Goal: Task Accomplishment & Management: Manage account settings

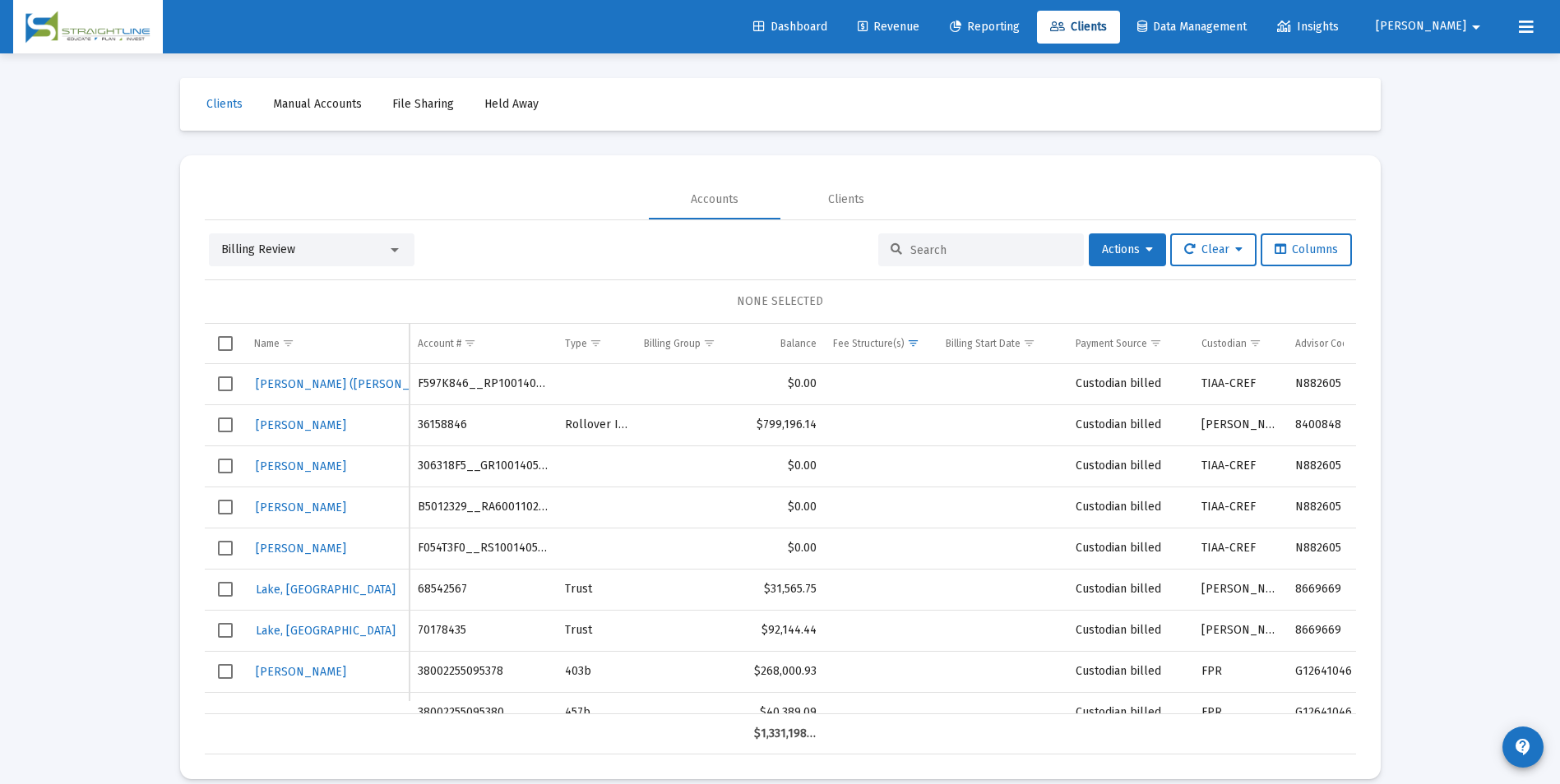
click at [384, 258] on div "Billing Review" at bounding box center [312, 250] width 205 height 33
click at [379, 243] on div "Billing Review" at bounding box center [304, 249] width 166 height 16
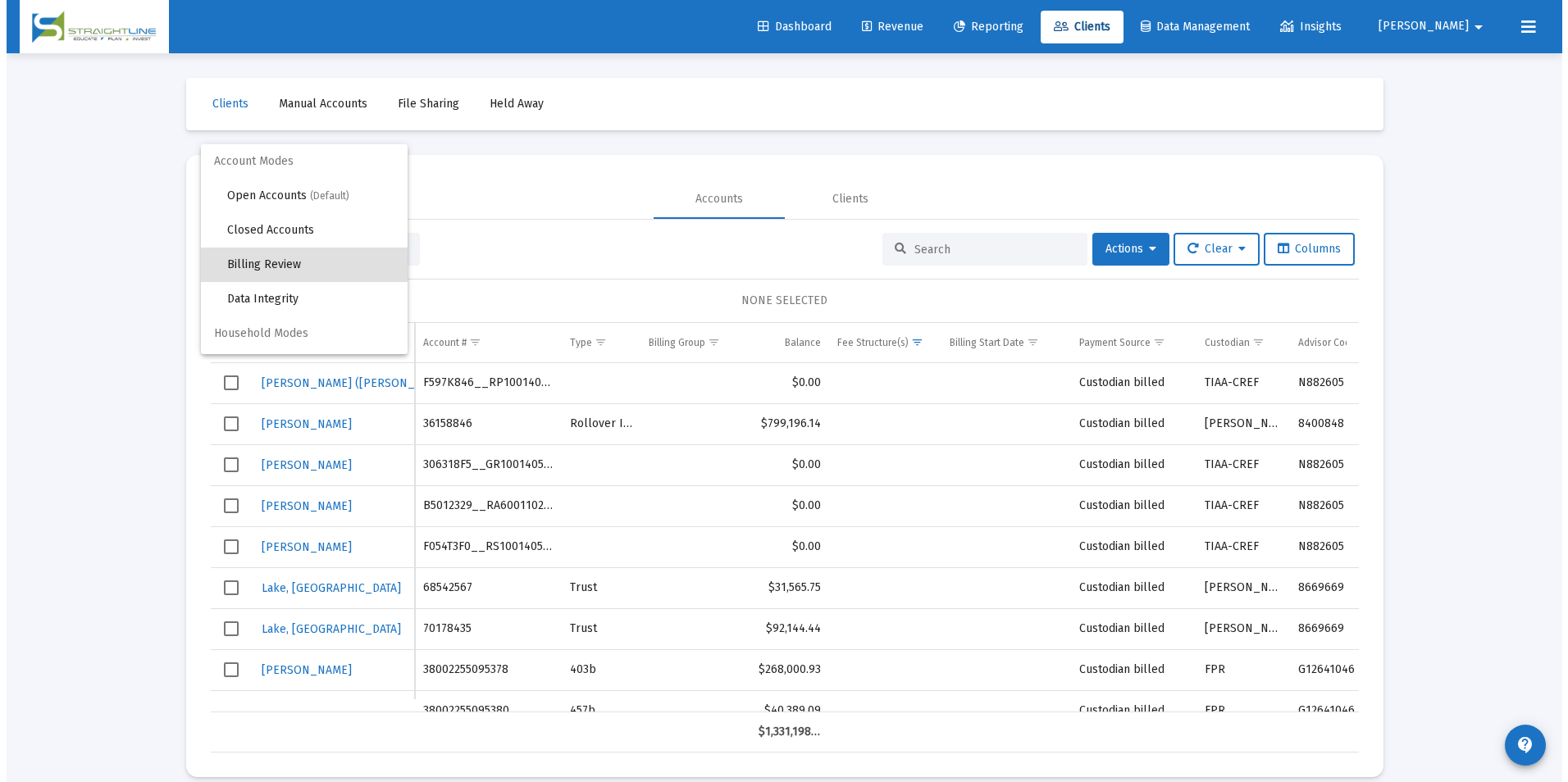
scroll to position [15, 0]
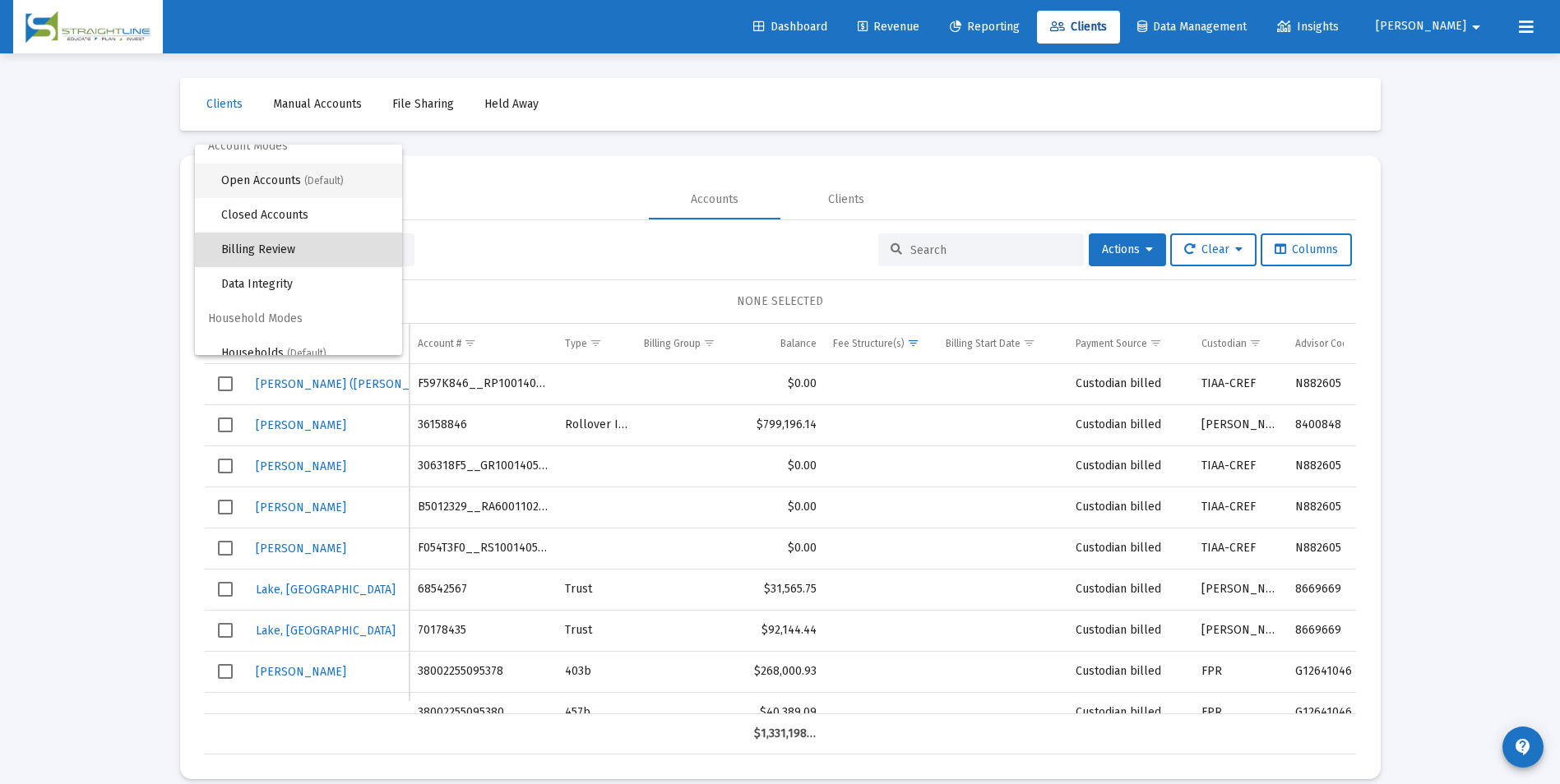
click at [319, 182] on span "(Default)" at bounding box center [323, 181] width 39 height 12
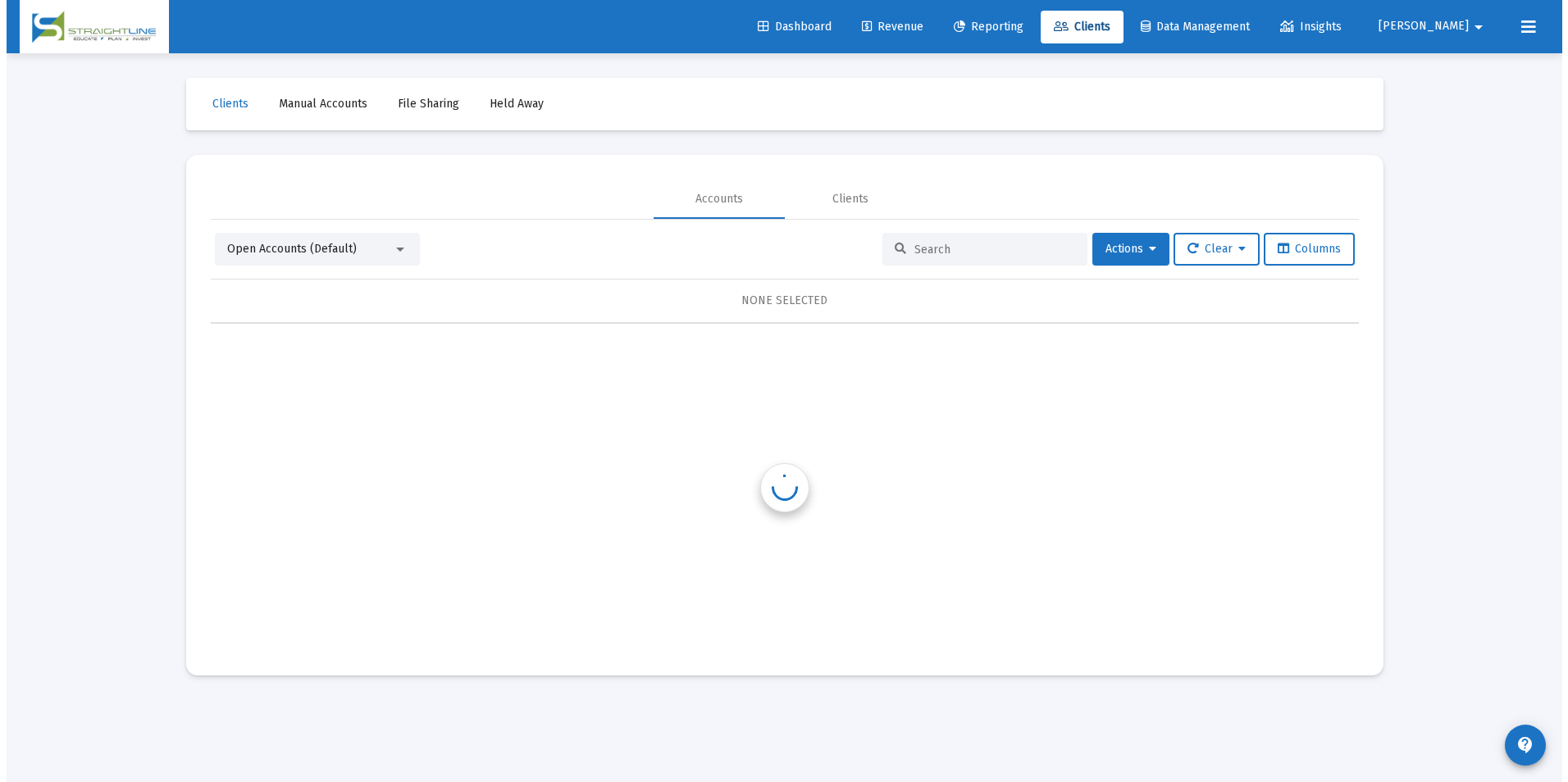
scroll to position [0, 0]
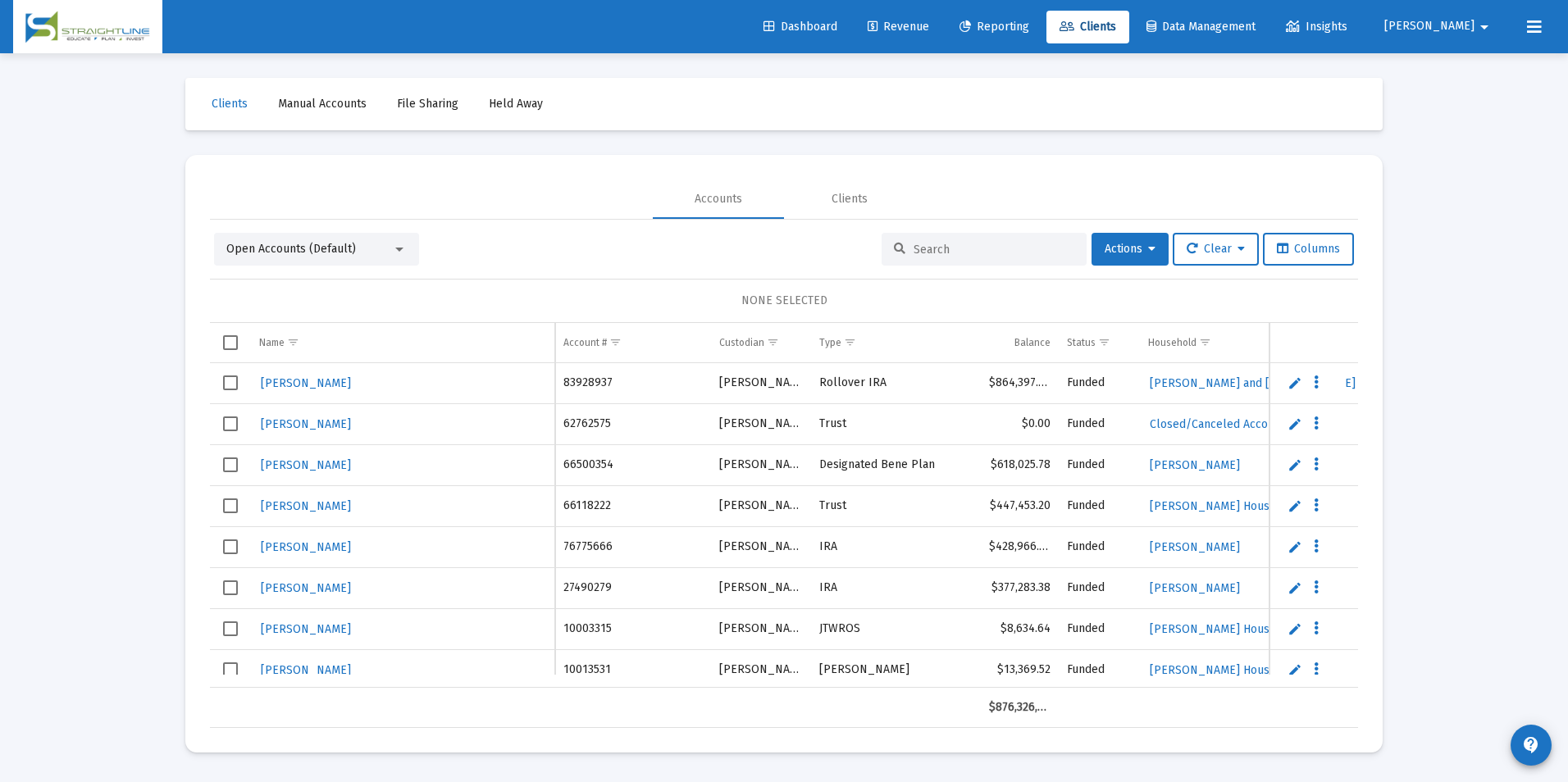
click at [966, 250] on input at bounding box center [993, 250] width 161 height 14
paste input "81806691"
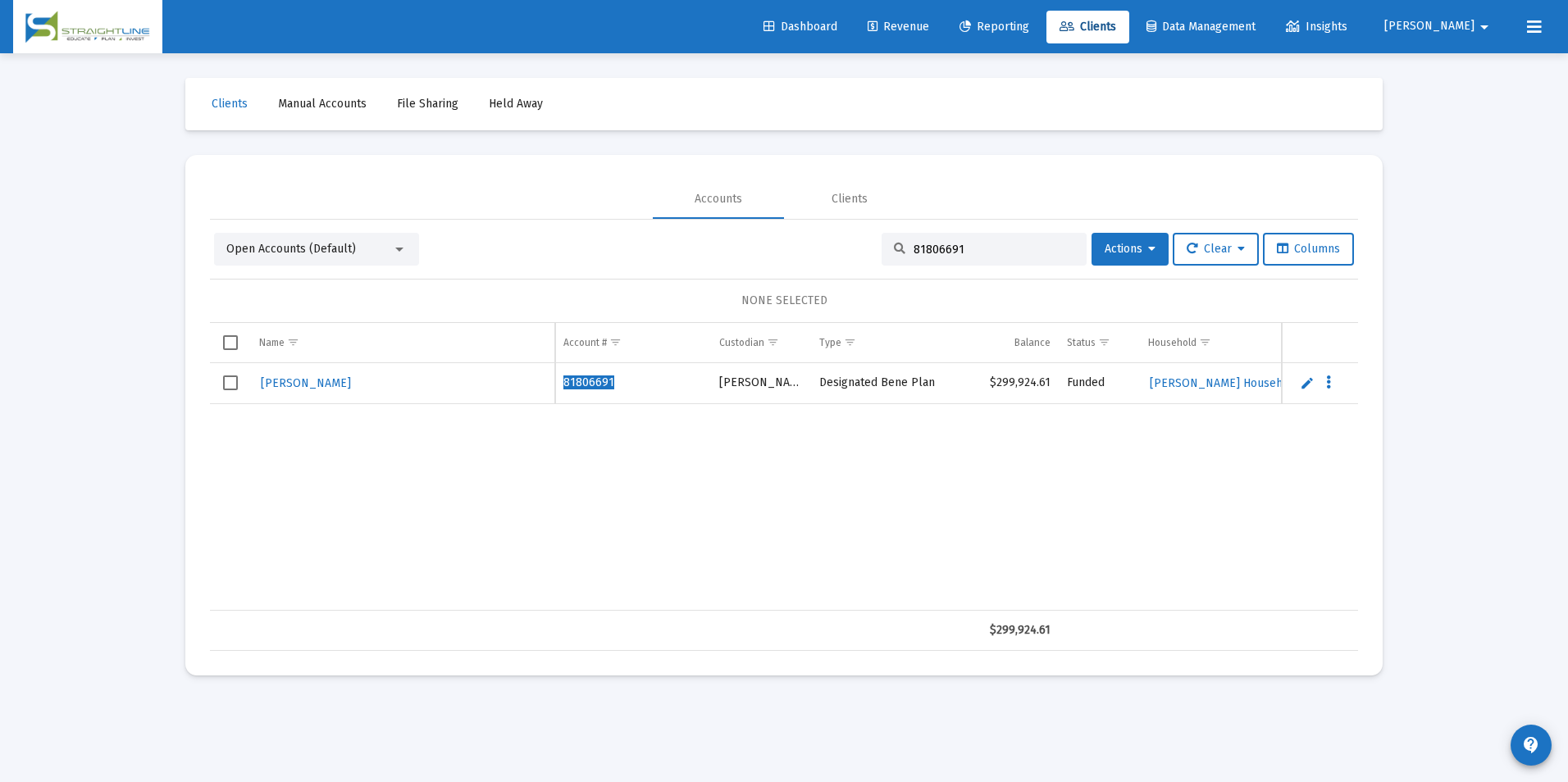
type input "81806691"
click at [232, 382] on span "Select row" at bounding box center [229, 382] width 14 height 14
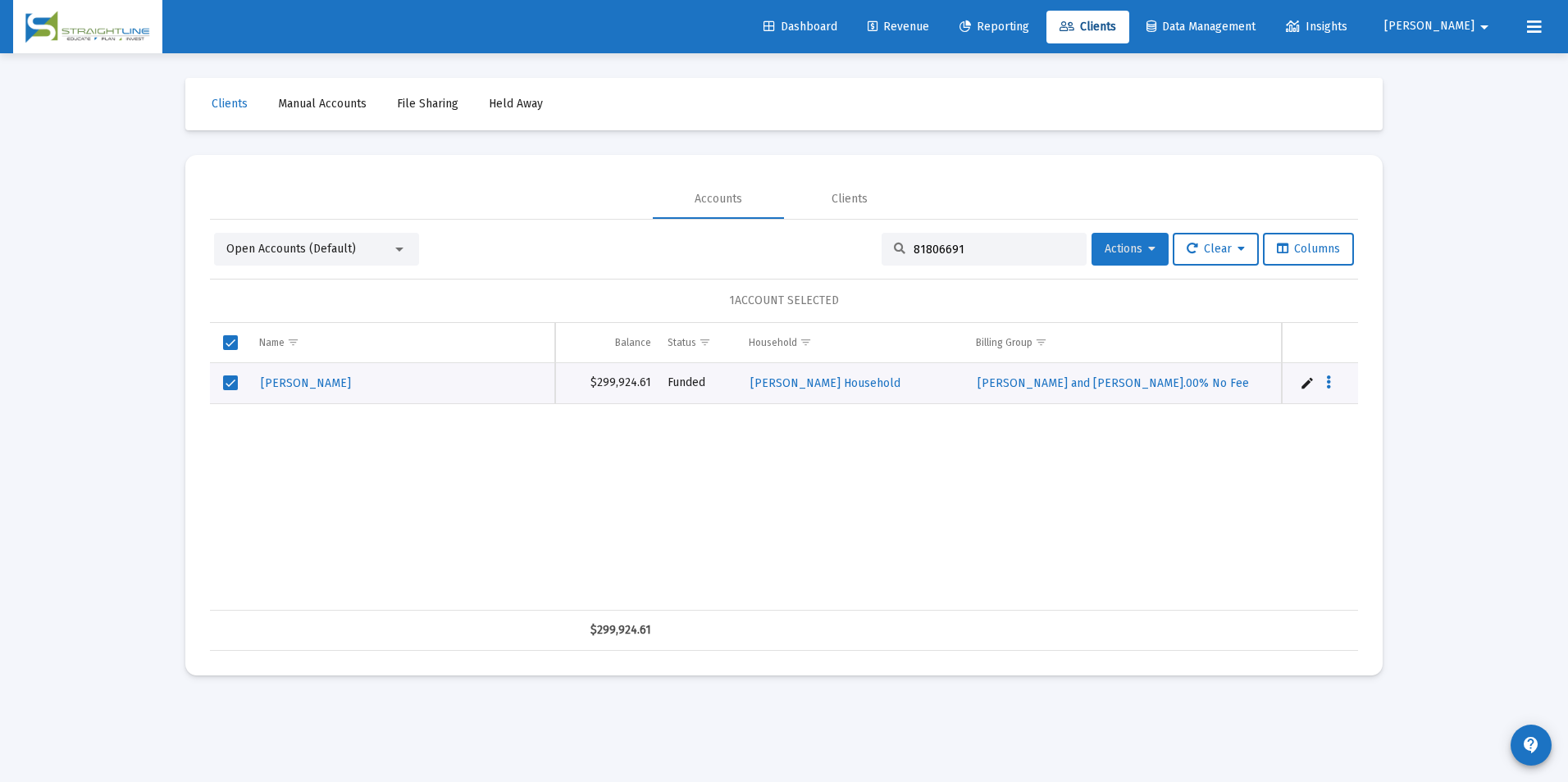
click at [1112, 250] on span "Actions" at bounding box center [1129, 249] width 51 height 14
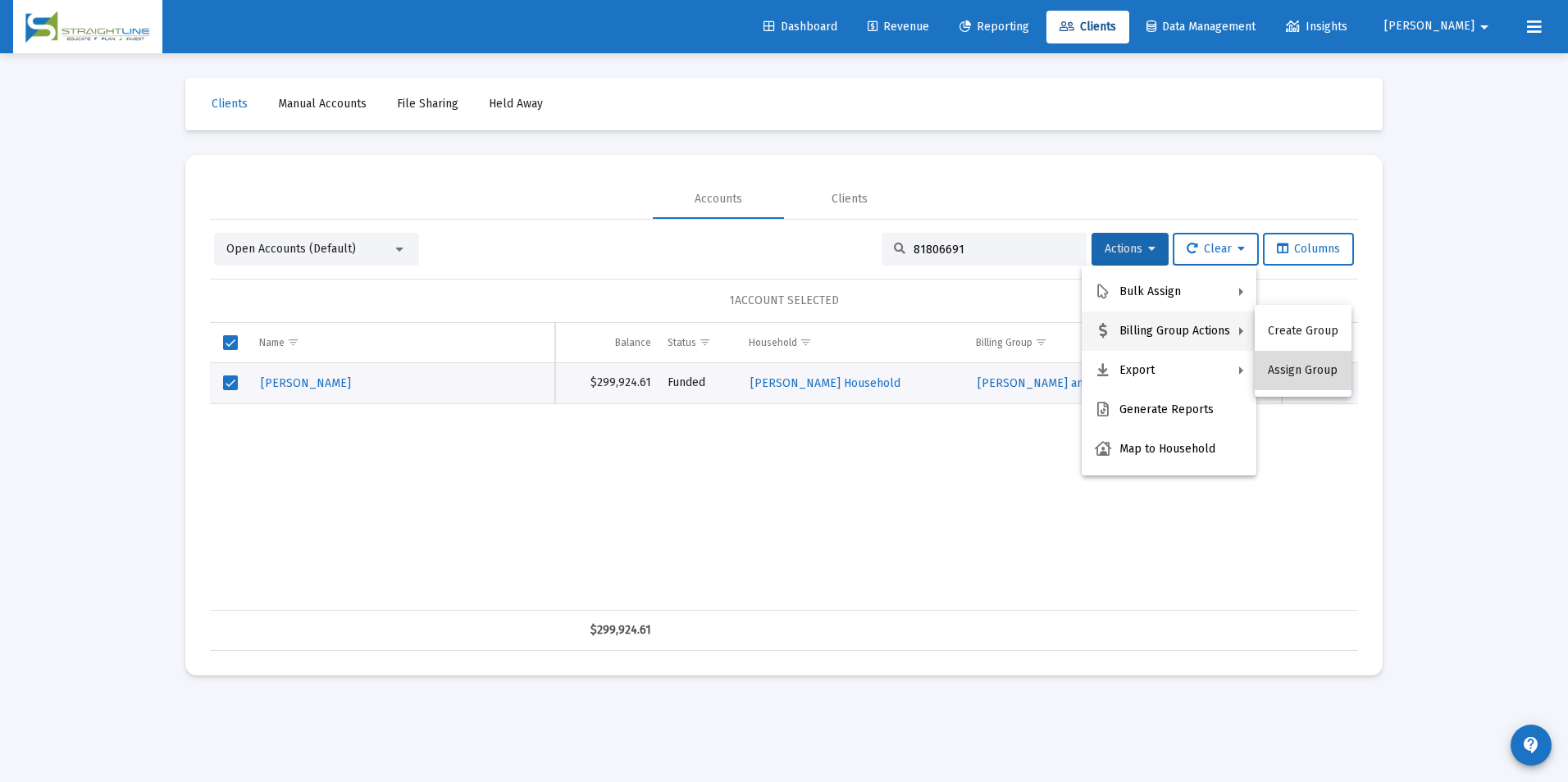
click at [1305, 370] on button "Assign Group" at bounding box center [1302, 370] width 97 height 39
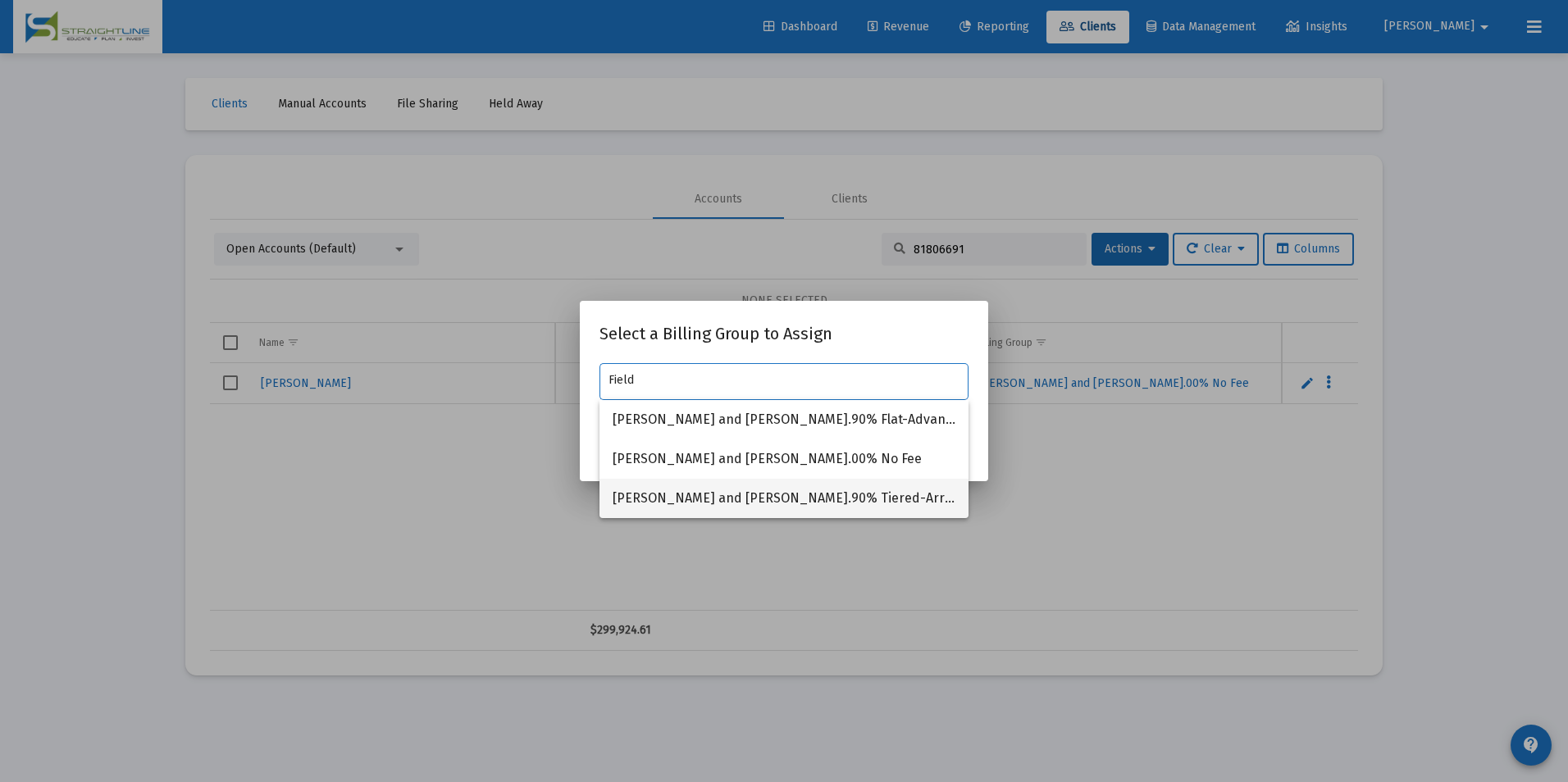
click at [747, 510] on span "[PERSON_NAME] and [PERSON_NAME].90% Tiered-Arrears" at bounding box center [784, 498] width 342 height 39
type input "[PERSON_NAME] and [PERSON_NAME].90% Tiered-Arrears"
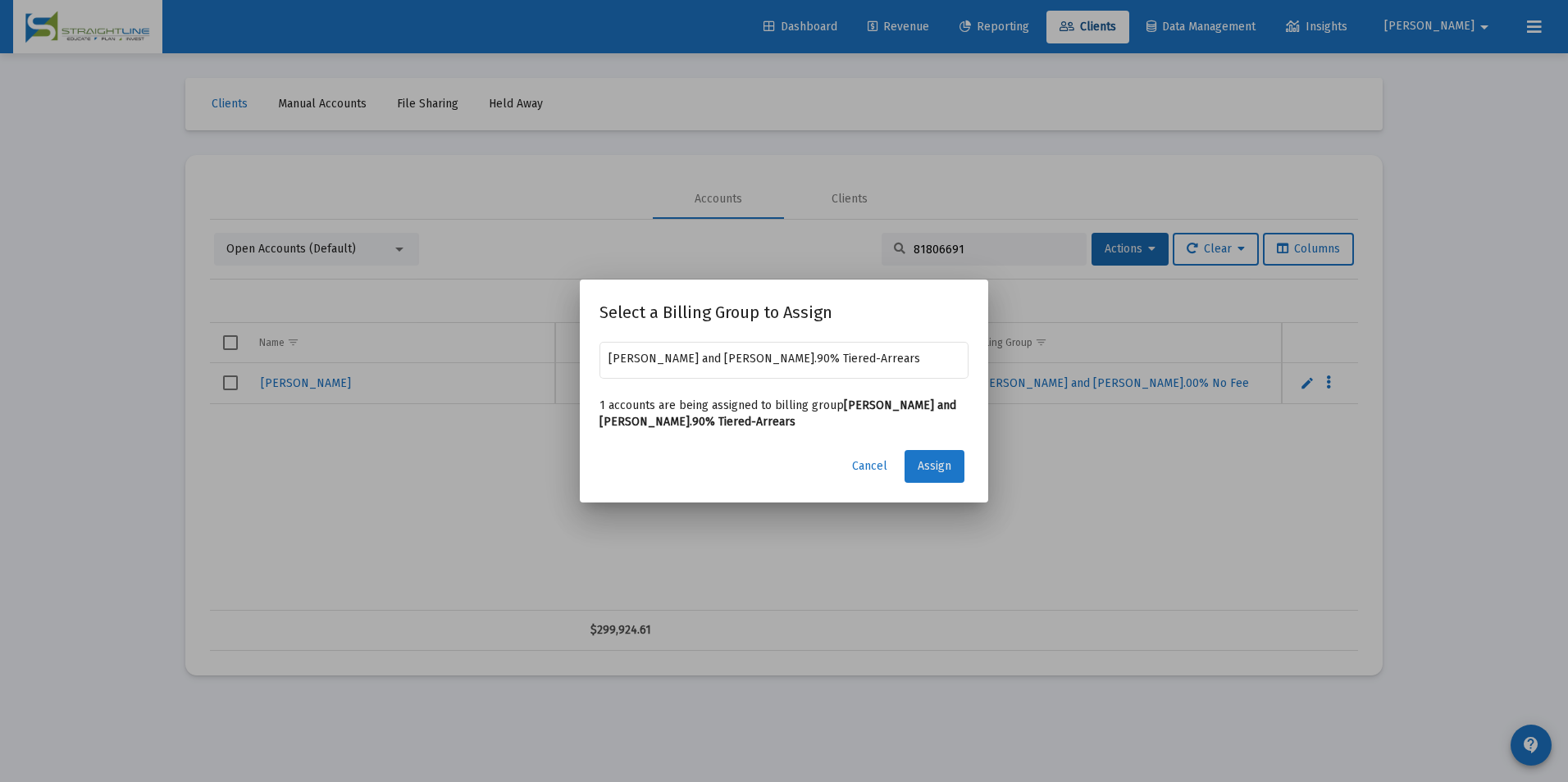
click at [942, 464] on span "Assign" at bounding box center [934, 466] width 33 height 14
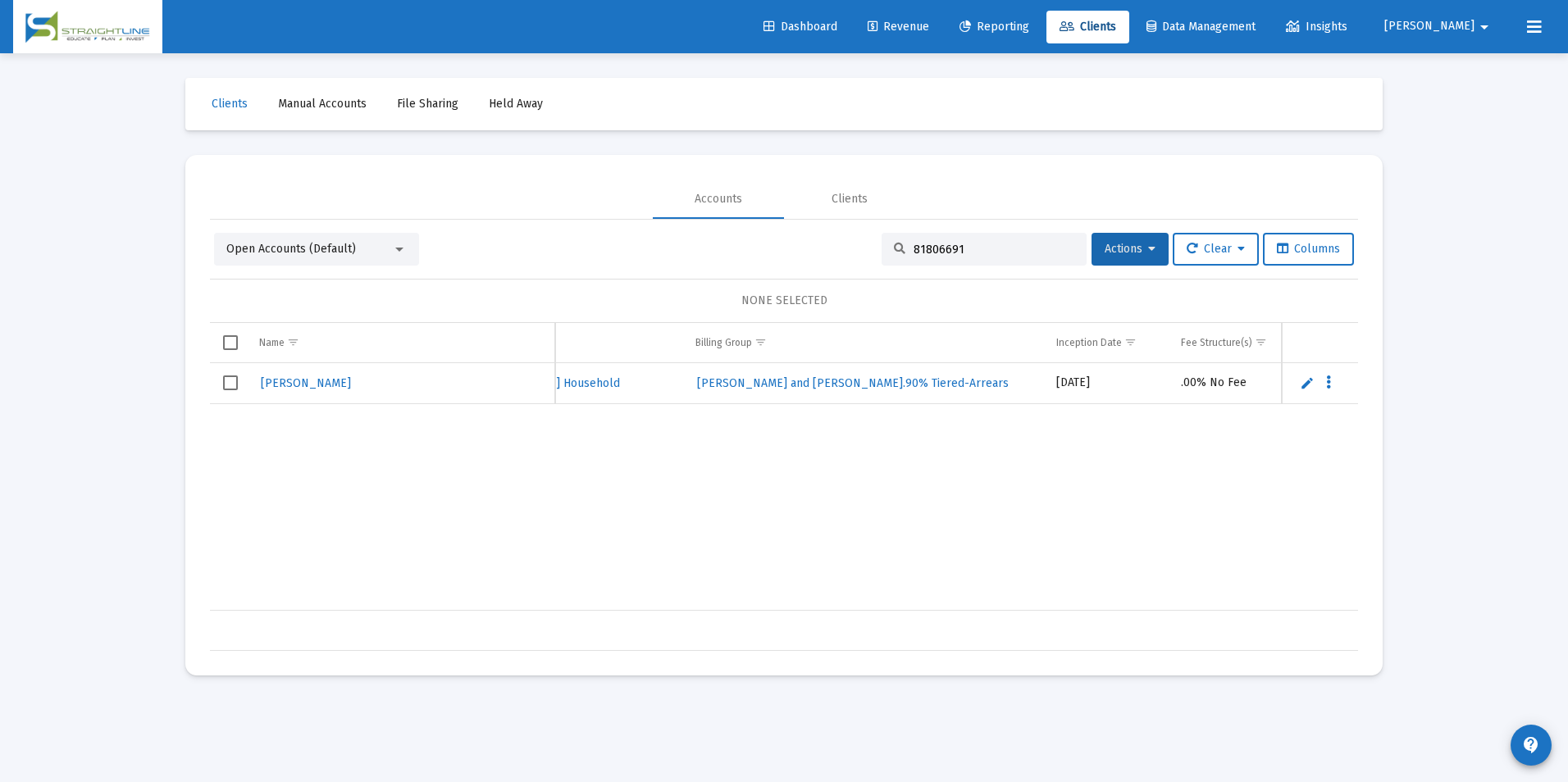
scroll to position [0, 0]
click at [233, 389] on span "Select row" at bounding box center [229, 382] width 14 height 14
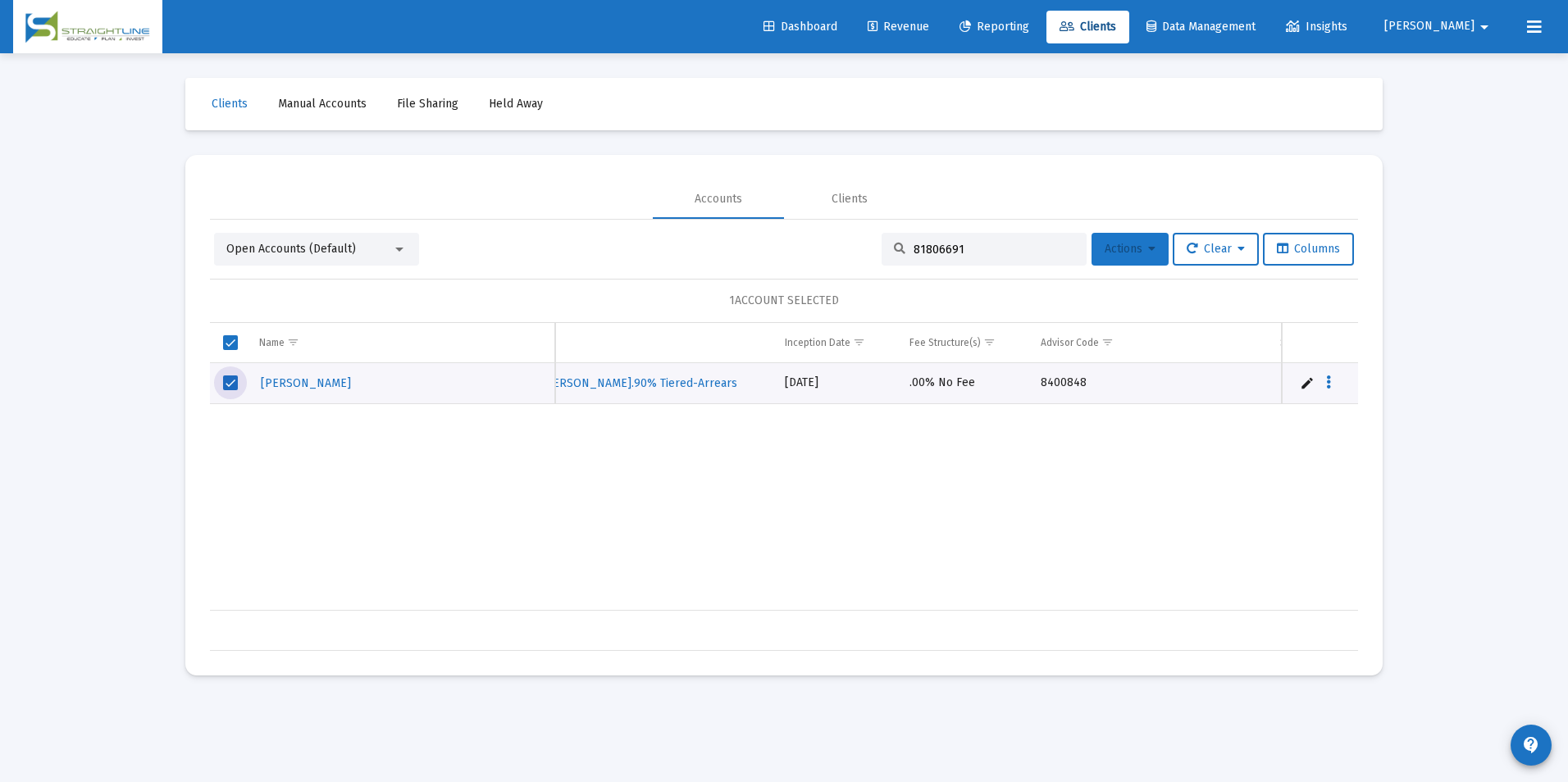
click at [1148, 245] on icon at bounding box center [1152, 250] width 8 height 11
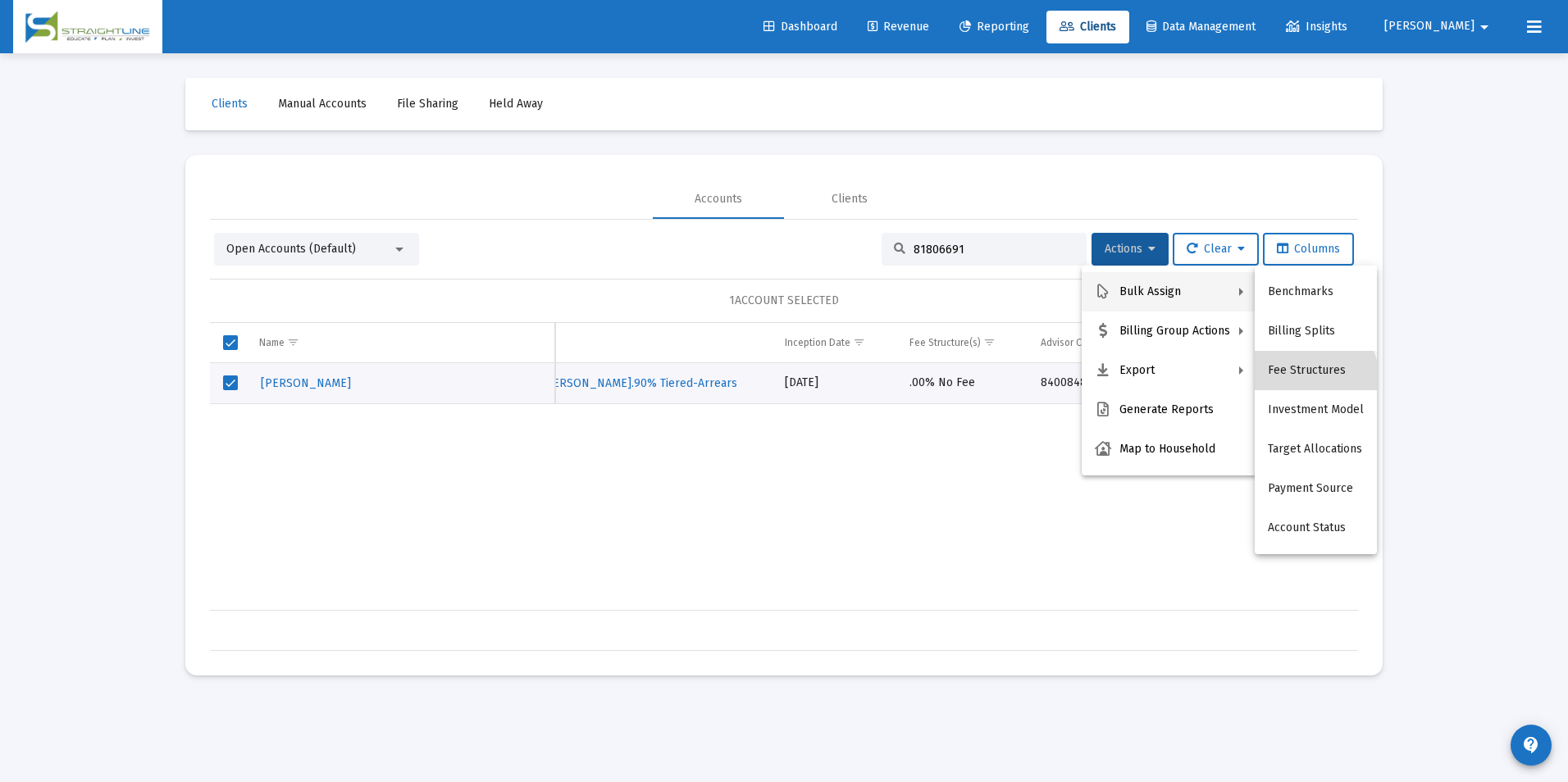
click at [1311, 378] on button "Fee Structures" at bounding box center [1316, 370] width 122 height 39
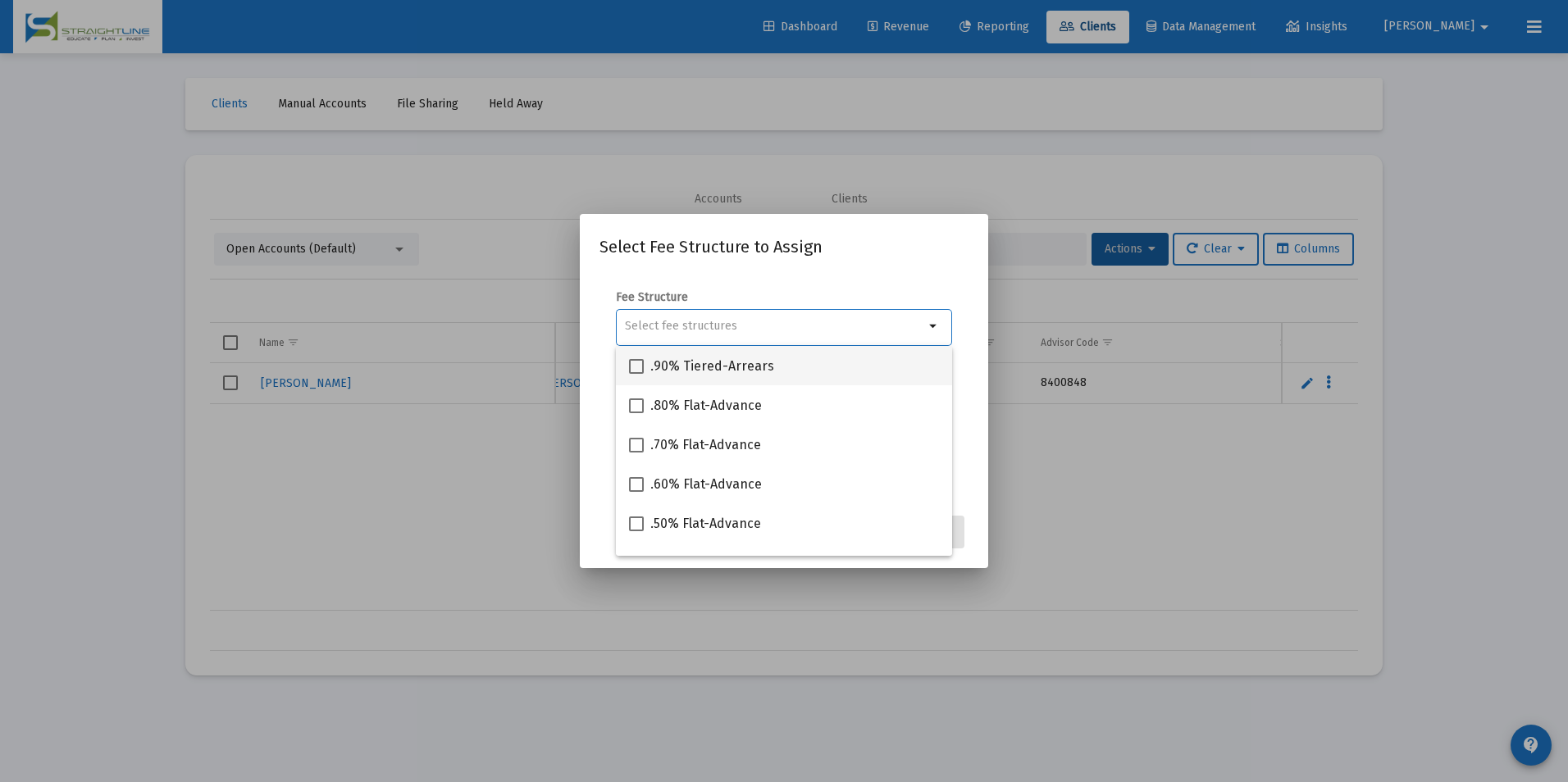
click at [777, 374] on div ".90% Tiered-Arrears" at bounding box center [784, 365] width 310 height 39
checkbox input "true"
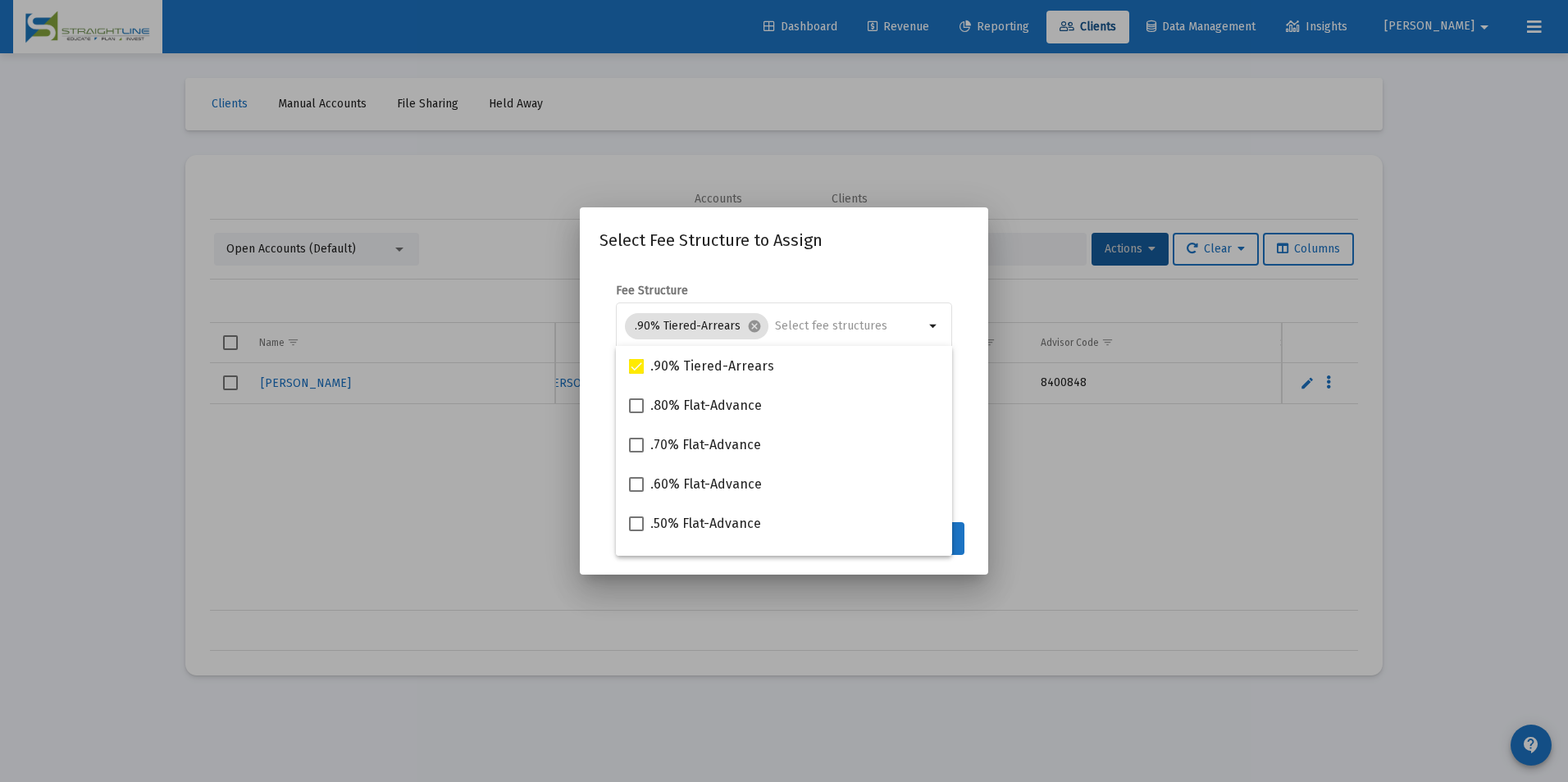
click at [966, 532] on app-atlas-submit-button "Assign" at bounding box center [936, 538] width 64 height 33
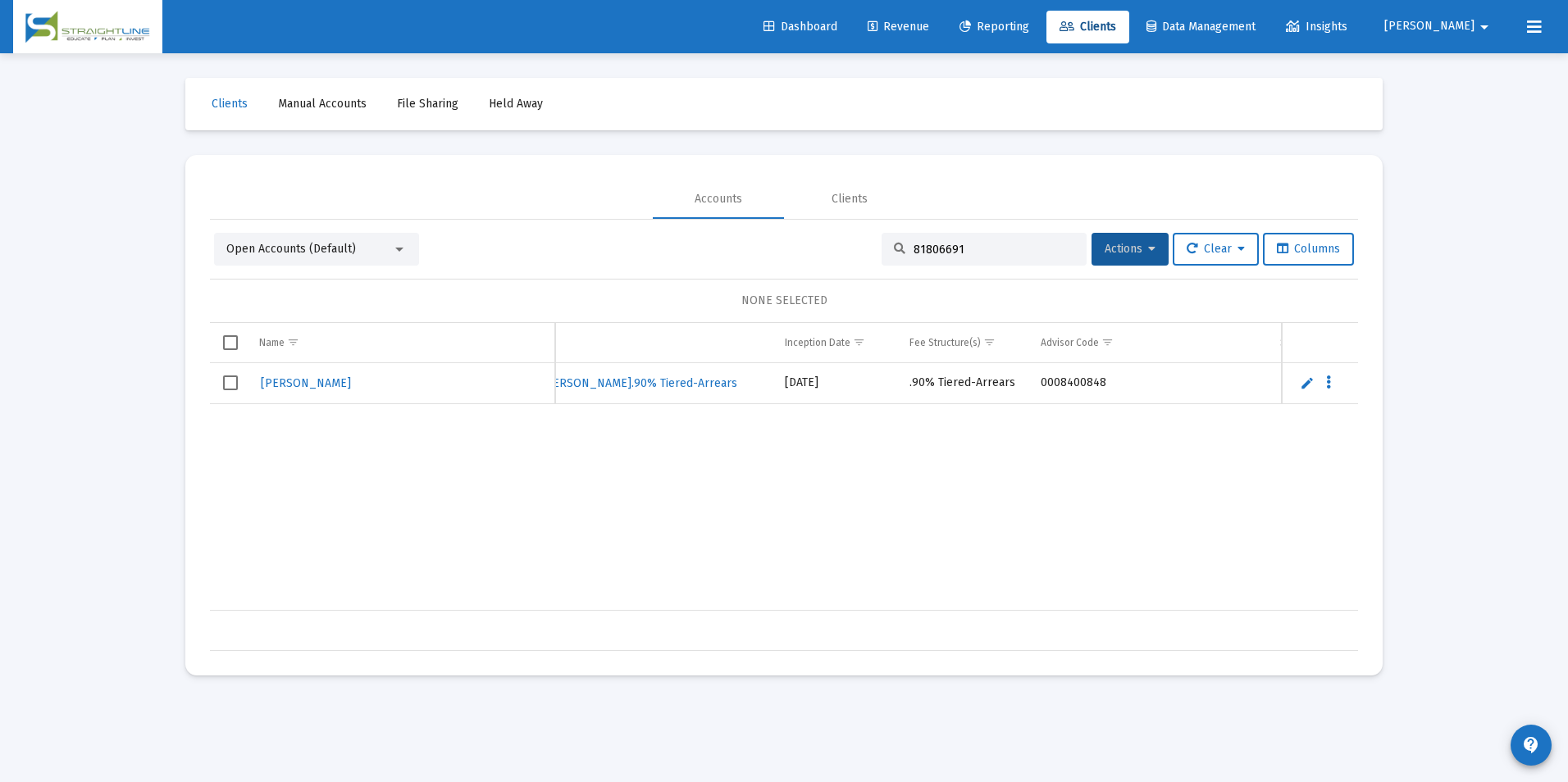
click at [929, 23] on span "Revenue" at bounding box center [898, 27] width 61 height 14
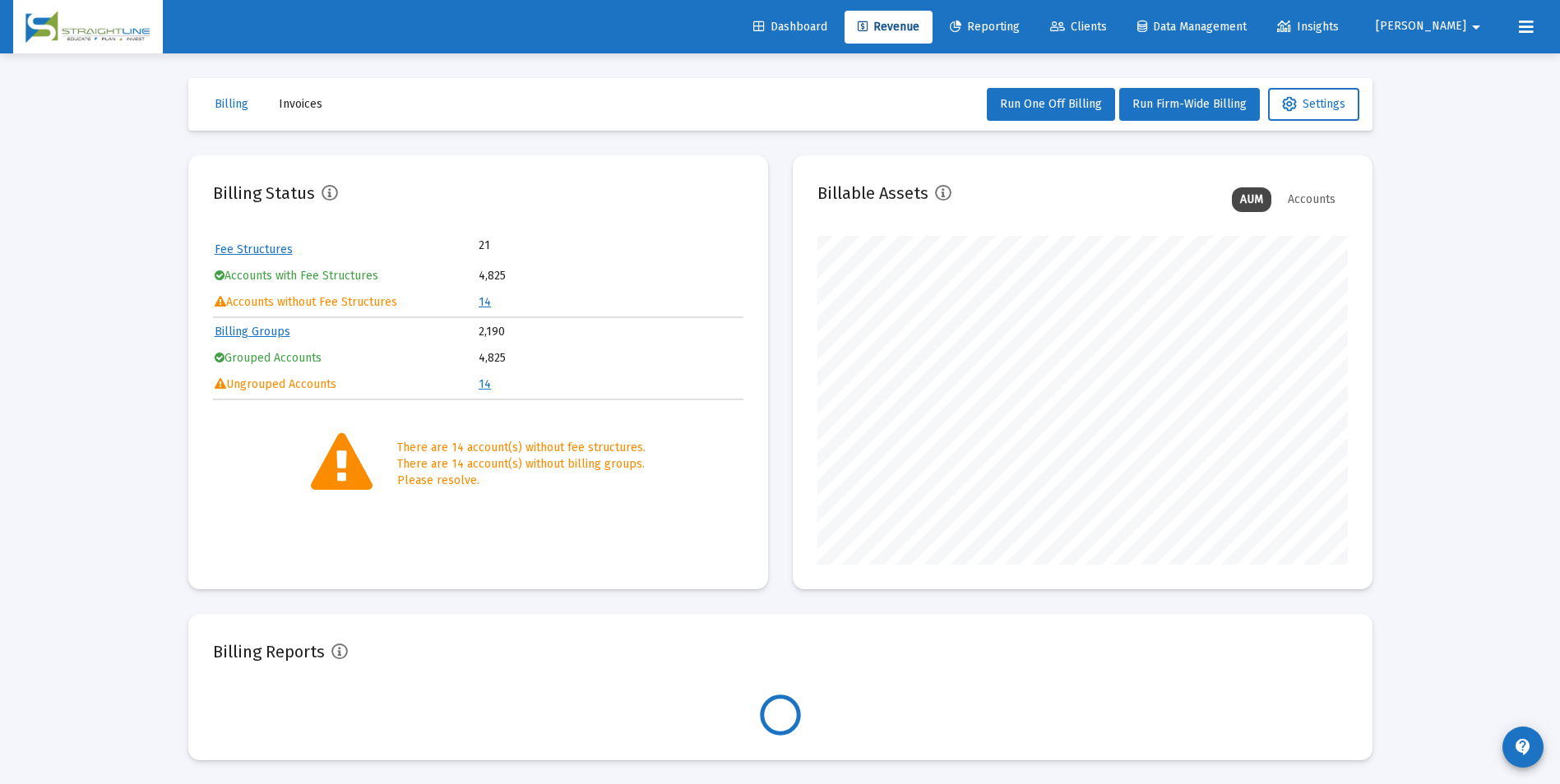
scroll to position [329, 530]
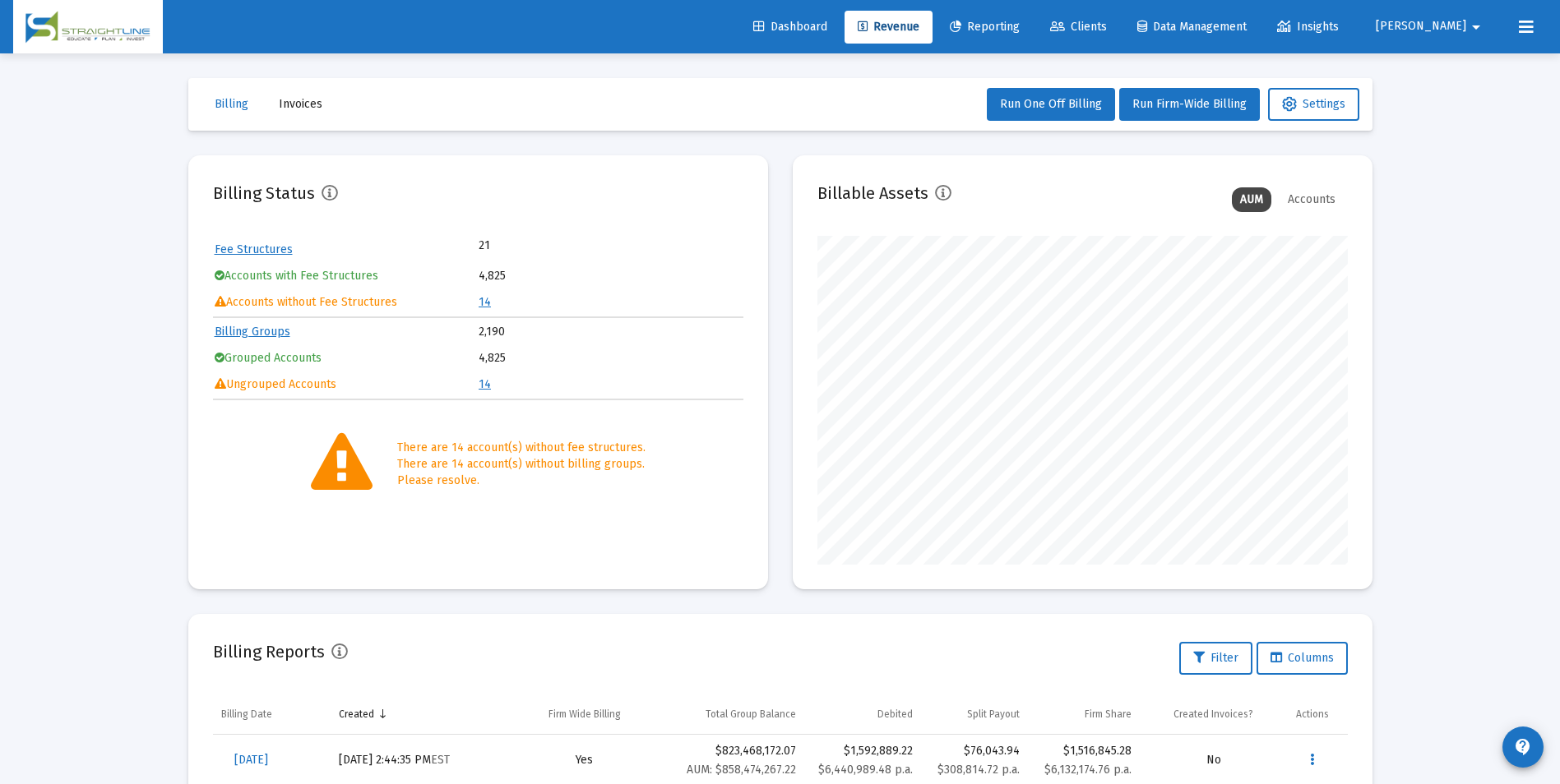
click at [485, 299] on link "14" at bounding box center [484, 302] width 12 height 14
